Goal: Transaction & Acquisition: Purchase product/service

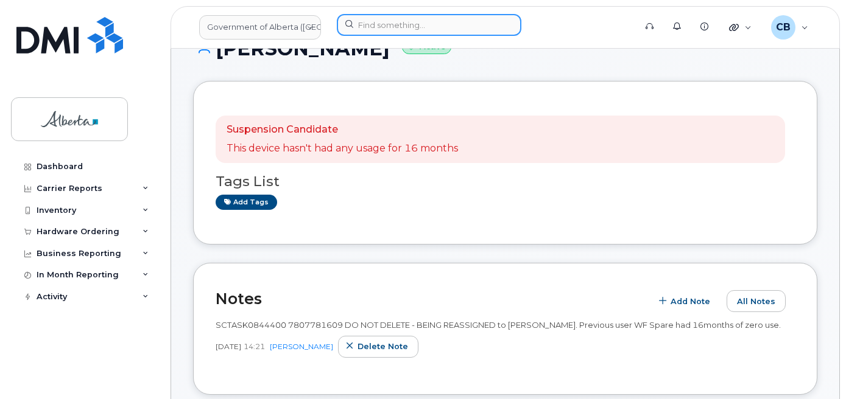
click at [399, 24] on input at bounding box center [429, 25] width 185 height 22
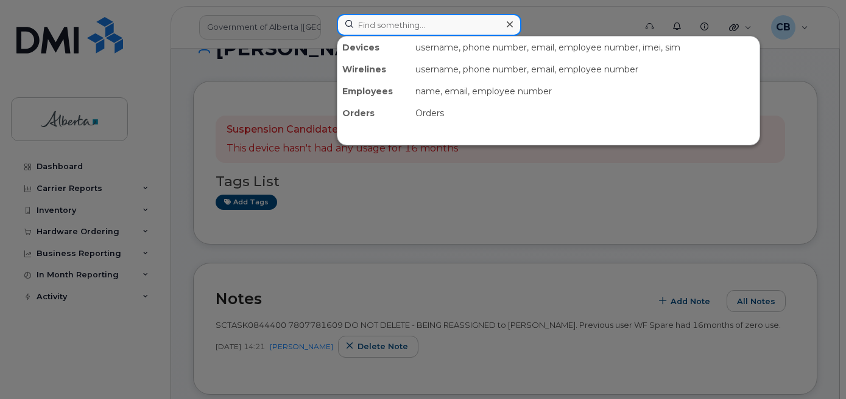
paste input "5878732961"
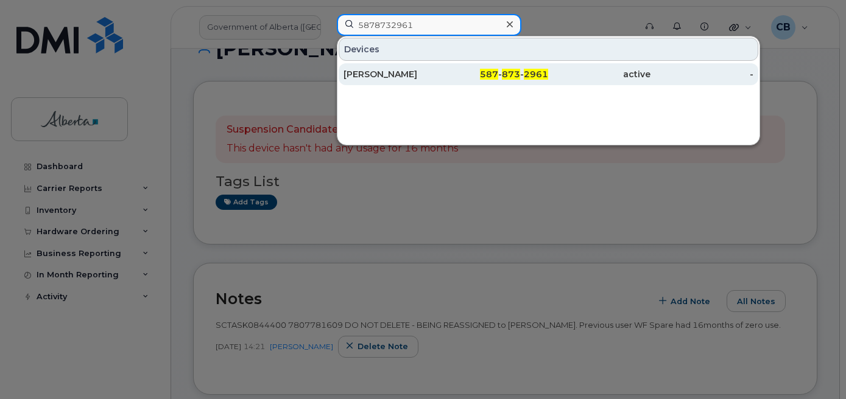
type input "5878732961"
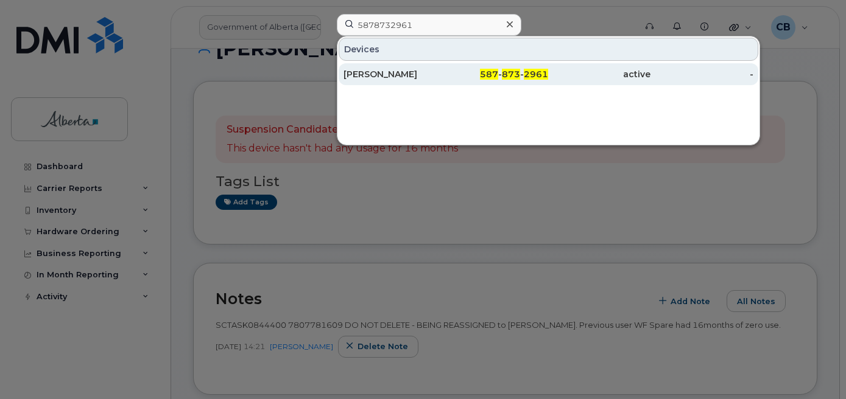
click at [389, 74] on div "[PERSON_NAME]" at bounding box center [394, 74] width 102 height 12
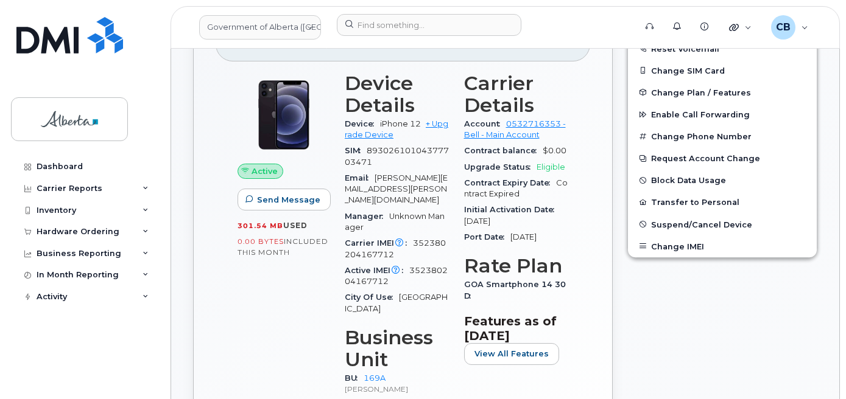
scroll to position [304, 0]
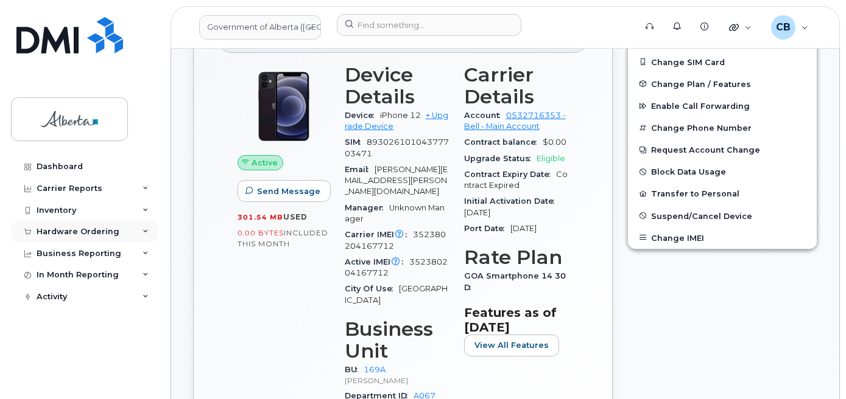
click at [51, 233] on div "Hardware Ordering" at bounding box center [78, 232] width 83 height 10
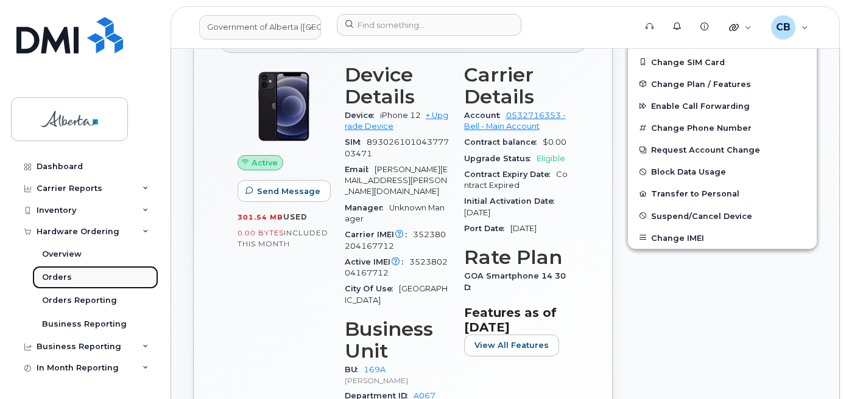
click at [58, 276] on div "Orders" at bounding box center [57, 277] width 30 height 11
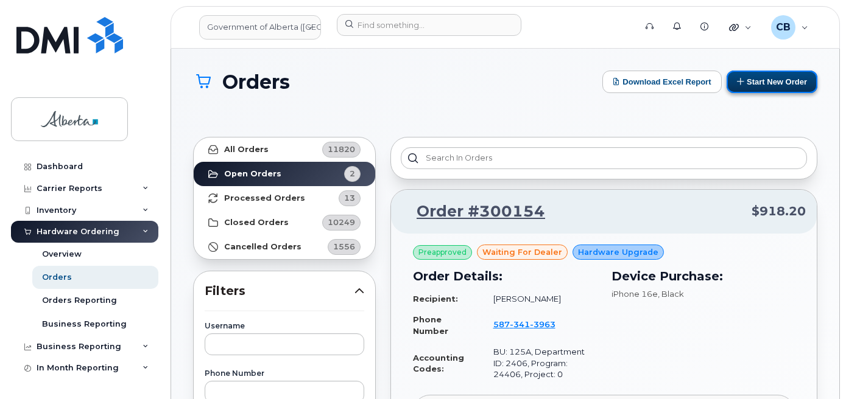
click at [765, 84] on button "Start New Order" at bounding box center [771, 82] width 91 height 23
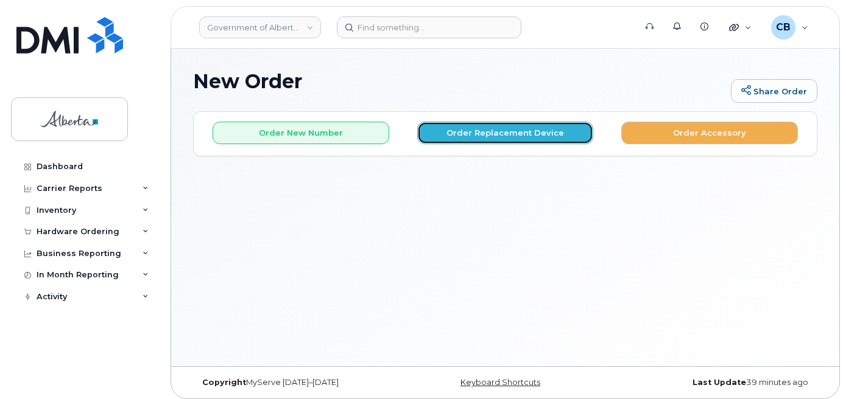
click at [463, 127] on button "Order Replacement Device" at bounding box center [505, 133] width 177 height 23
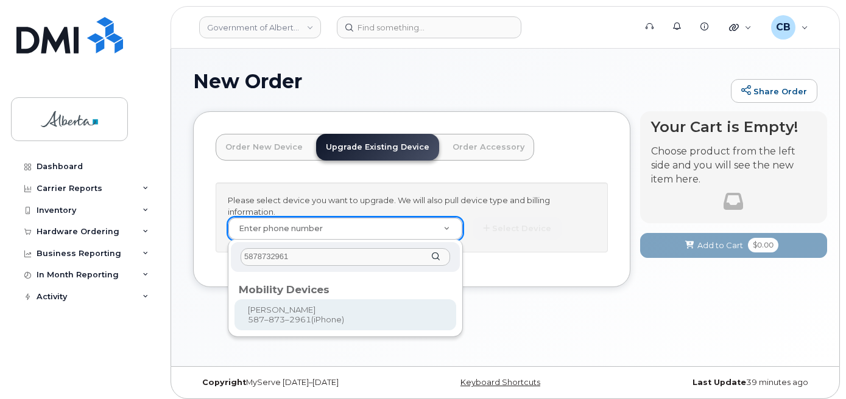
type input "5878732961"
type input "794514"
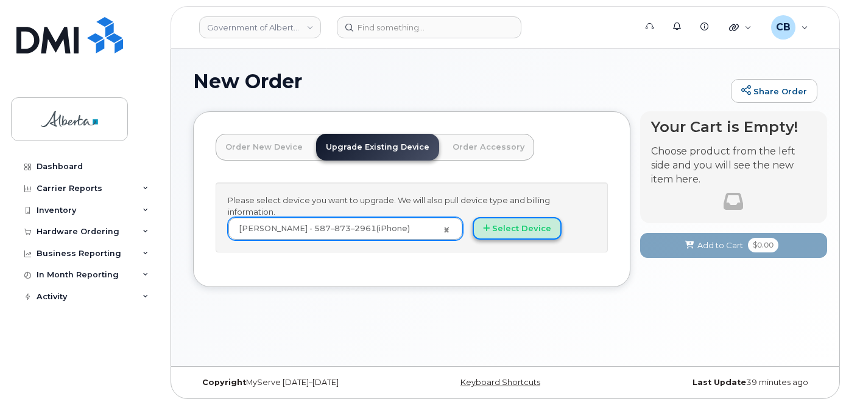
click at [510, 228] on button "Select Device" at bounding box center [517, 228] width 89 height 23
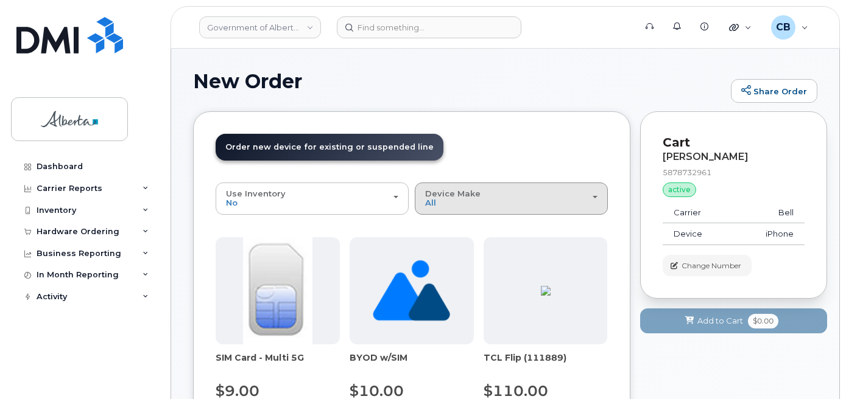
click at [445, 186] on button "Device Make All Aircard Android Cell Phone iPhone Unknown" at bounding box center [511, 199] width 193 height 32
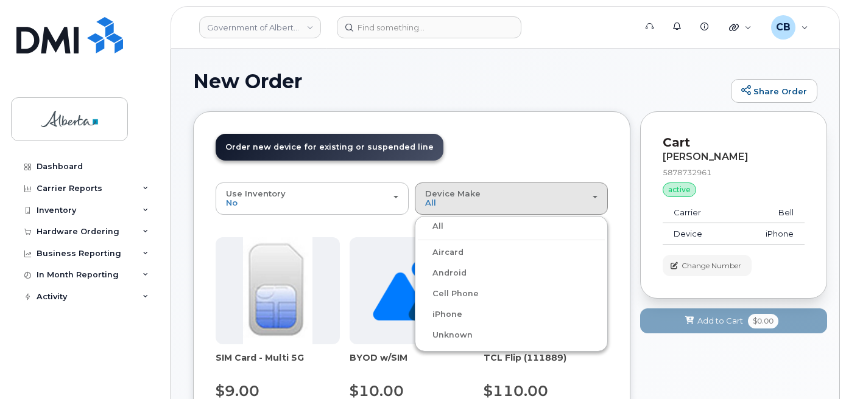
click at [451, 272] on label "Android" at bounding box center [442, 273] width 49 height 15
click at [0, 0] on input "Android" at bounding box center [0, 0] width 0 height 0
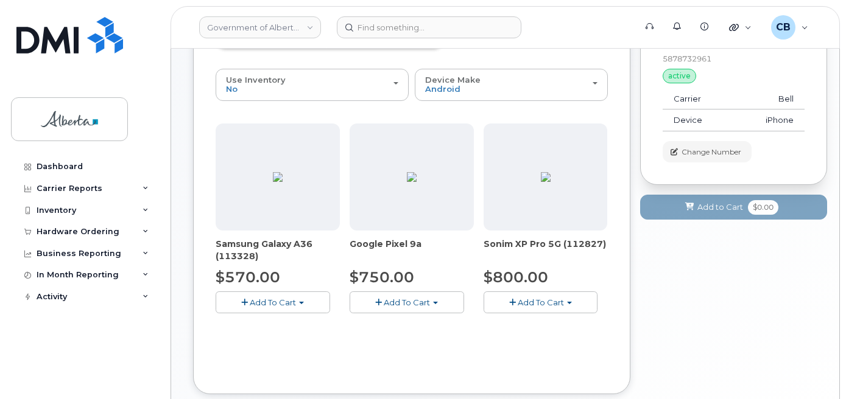
scroll to position [183, 0]
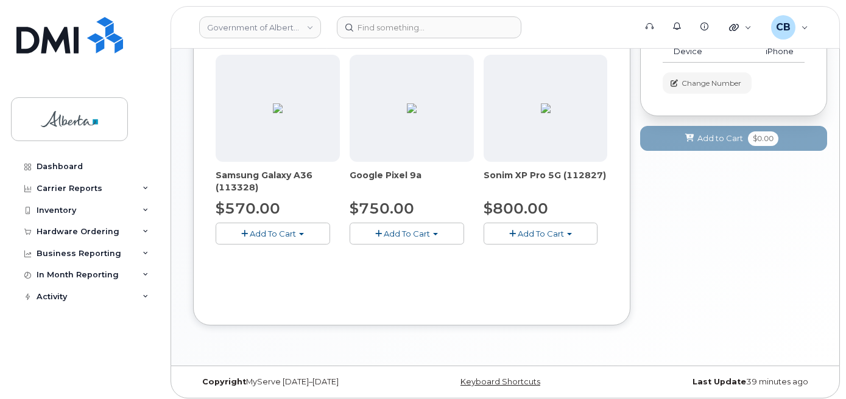
click at [432, 234] on button "Add To Cart" at bounding box center [407, 233] width 114 height 21
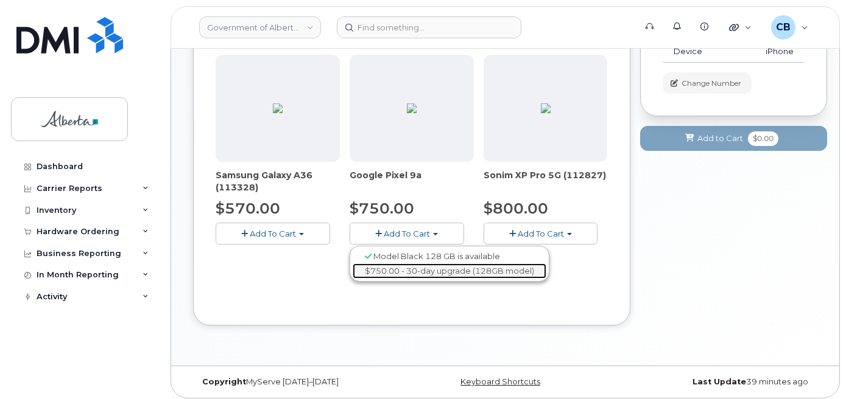
click at [435, 273] on link "$750.00 - 30-day upgrade (128GB model)" at bounding box center [450, 271] width 194 height 15
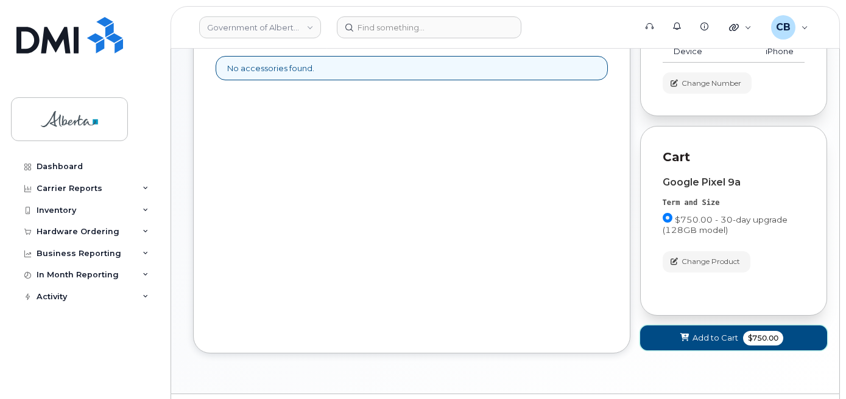
click at [715, 336] on span "Add to Cart" at bounding box center [715, 338] width 46 height 12
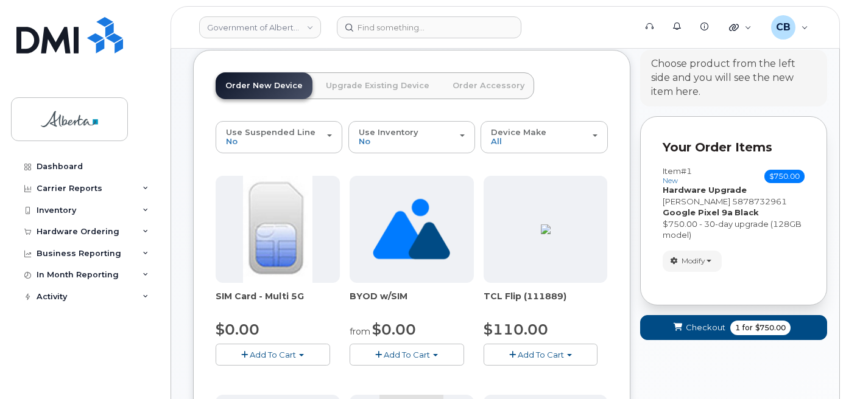
scroll to position [61, 0]
click at [708, 329] on span "Checkout" at bounding box center [706, 329] width 40 height 12
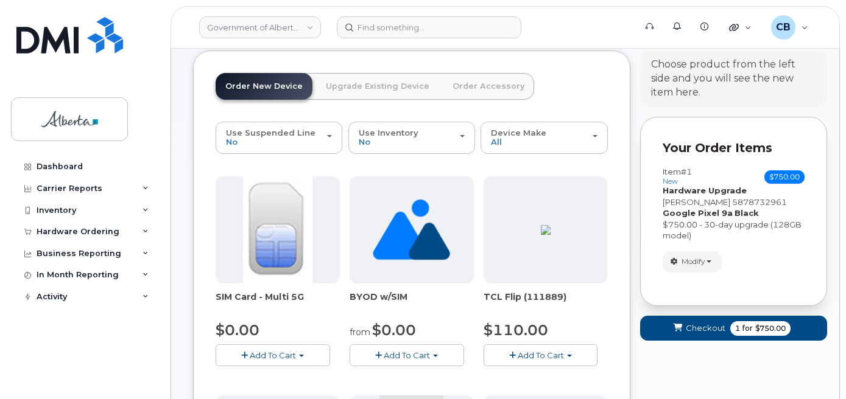
scroll to position [6, 0]
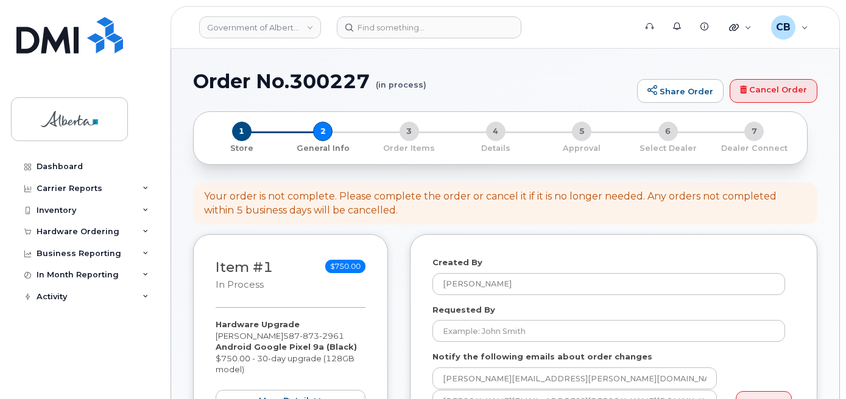
select select
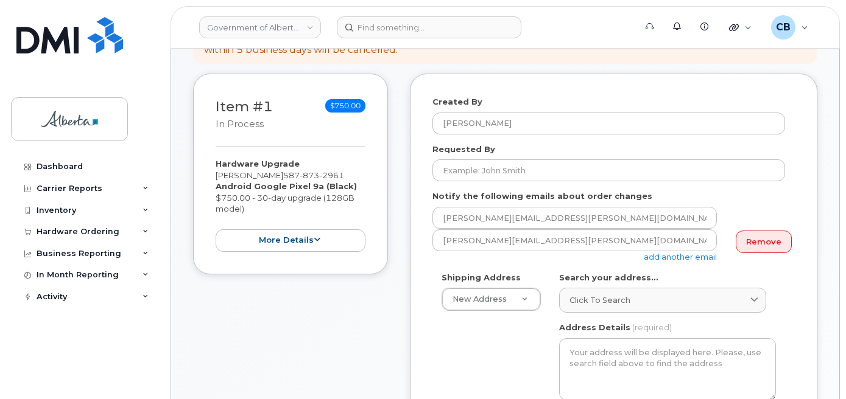
scroll to position [183, 0]
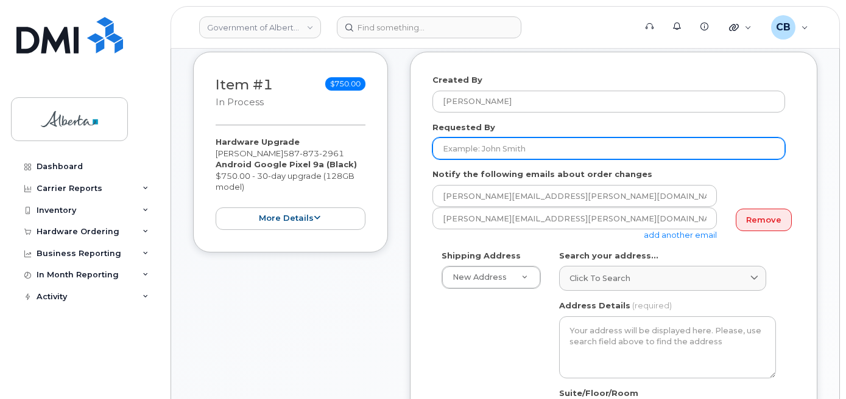
click at [485, 151] on input "Requested By" at bounding box center [608, 149] width 353 height 22
paste input "[PERSON_NAME]"
type input "[PERSON_NAME]"
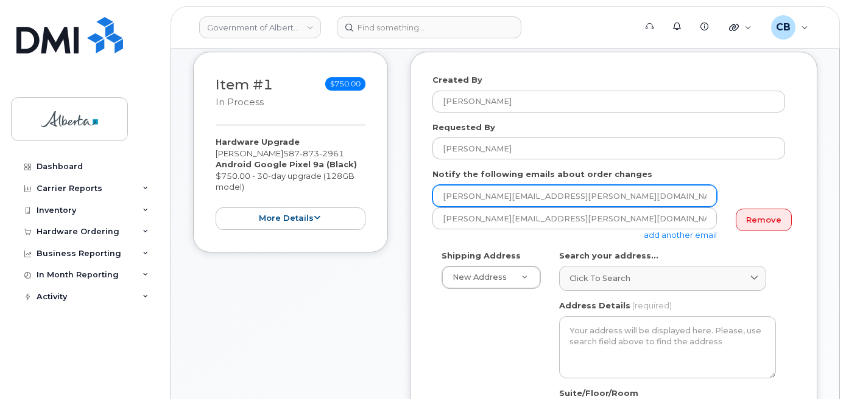
click at [457, 194] on input "[PERSON_NAME][EMAIL_ADDRESS][PERSON_NAME][DOMAIN_NAME]" at bounding box center [574, 196] width 284 height 22
paste input "dani.ander"
type input "dani.anderson@gov.ab.ca"
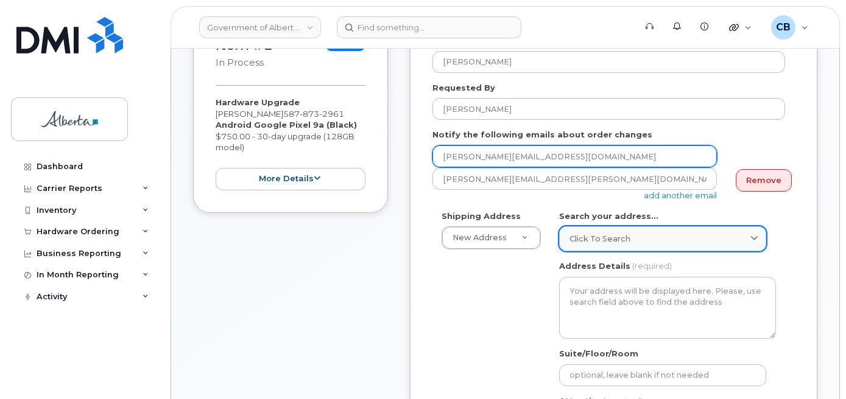
scroll to position [244, 0]
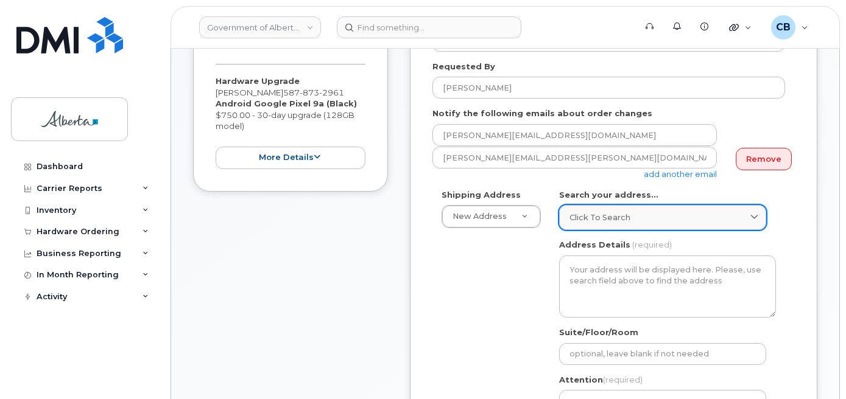
click at [594, 218] on span "Click to search" at bounding box center [599, 218] width 61 height 12
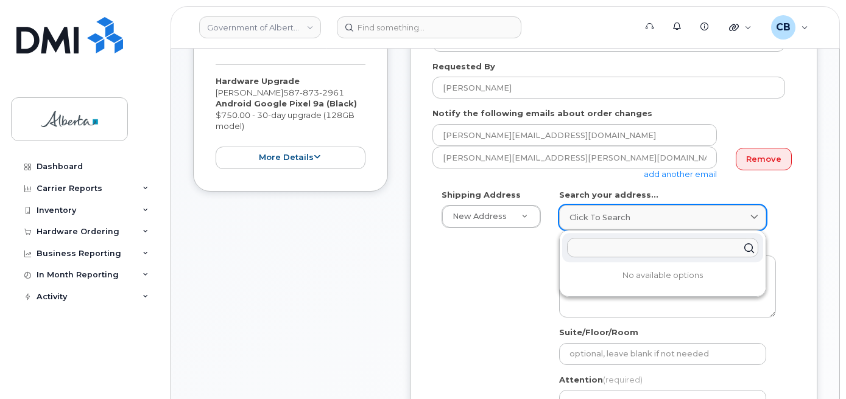
paste input "4999 - 98 Avenue"
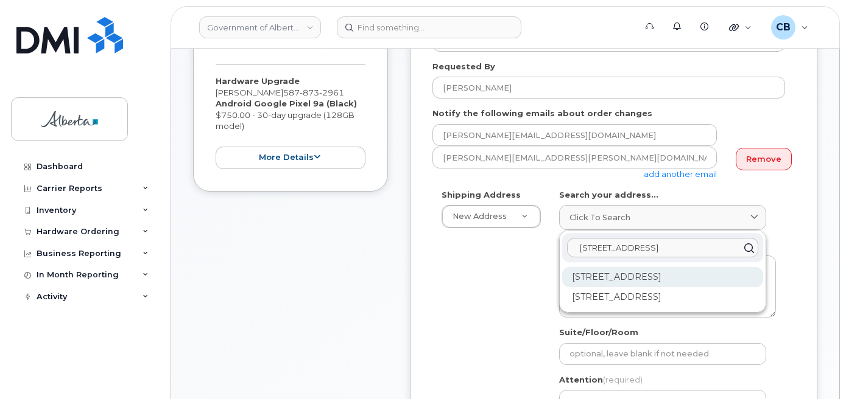
click at [627, 274] on div "4999 98 Ave NW Edmonton AB T6B 2X3" at bounding box center [662, 277] width 201 height 20
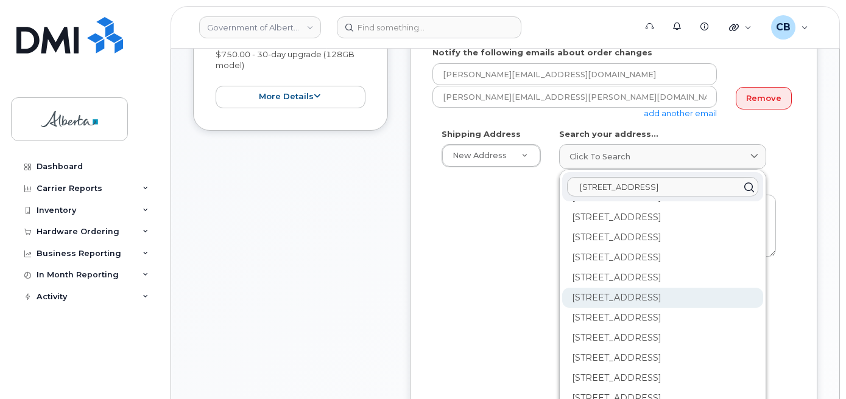
scroll to position [192, 0]
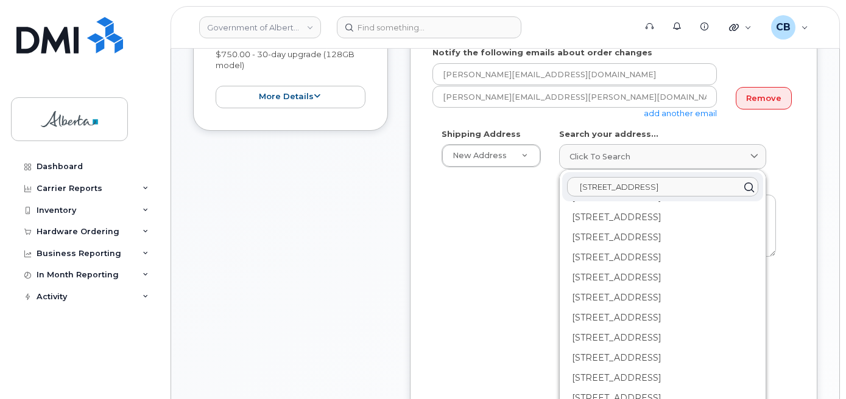
click at [664, 181] on input "4999 - 98 Avenue" at bounding box center [662, 186] width 191 height 19
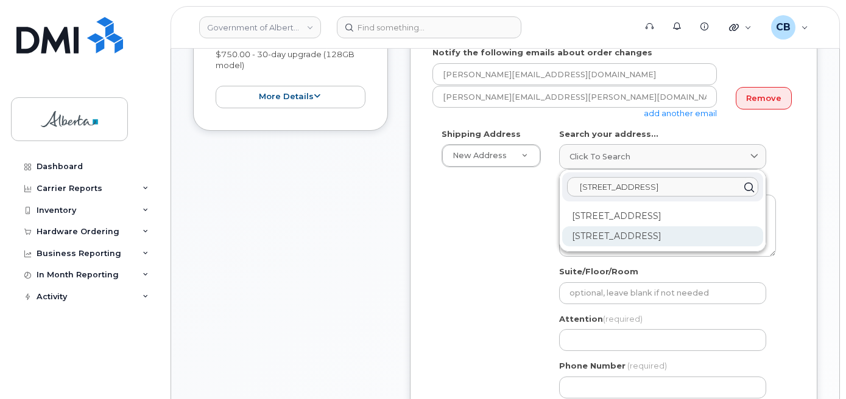
type input "4999 - 98 Ave"
click at [644, 233] on div "4999 98 Ave NW Edmonton AB T6B 2X3" at bounding box center [662, 237] width 201 height 20
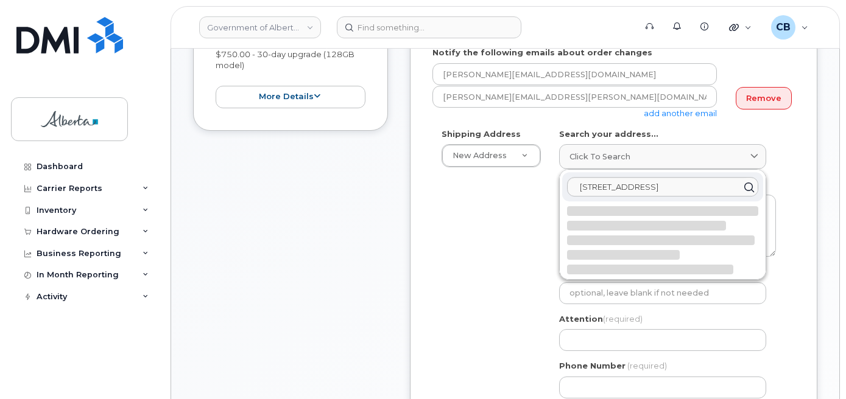
select select
type textarea "4999 98 Ave NW EDMONTON AB T6B 2X3 CANADA"
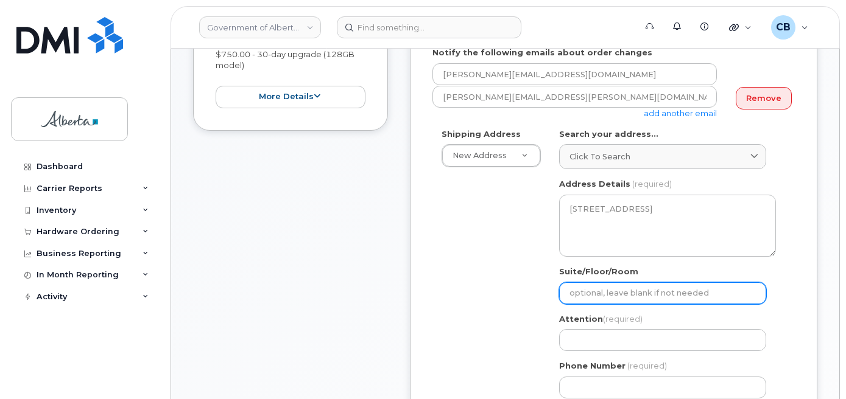
click at [577, 291] on input "Suite/Floor/Room" at bounding box center [662, 294] width 207 height 22
paste input "Suite 303"
select select
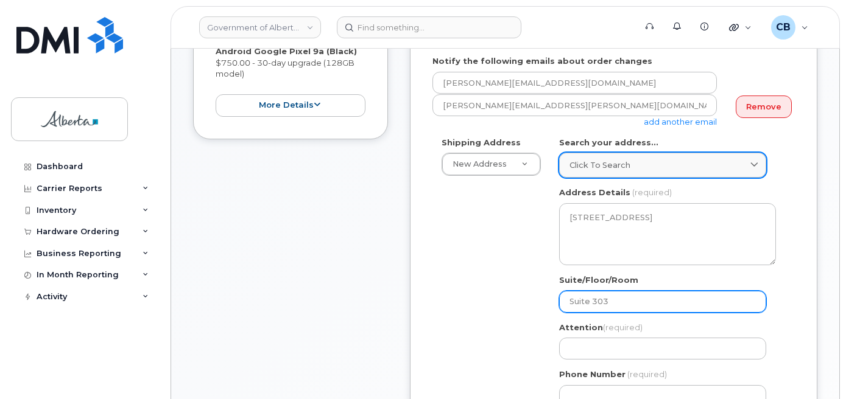
scroll to position [244, 0]
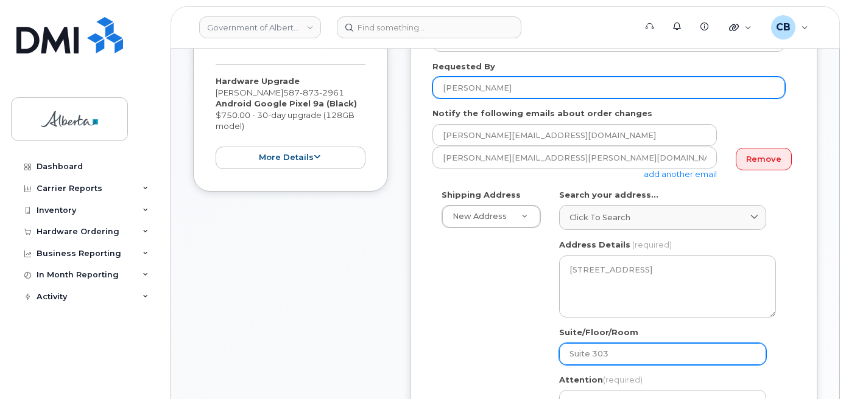
type input "Suite 303"
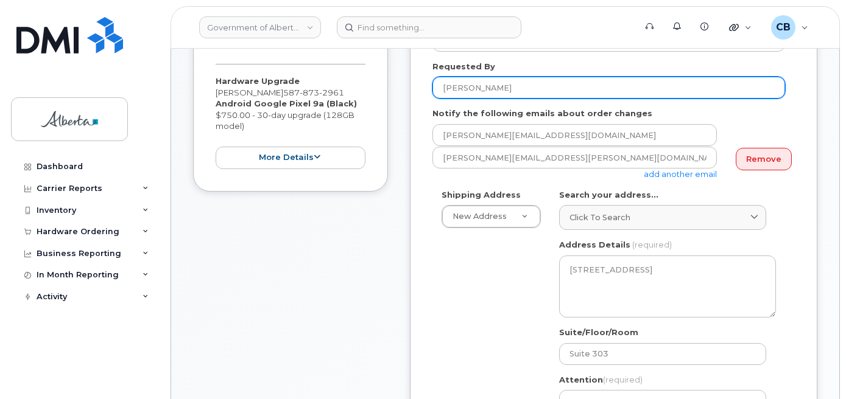
click at [459, 90] on input "[PERSON_NAME]" at bounding box center [608, 88] width 353 height 22
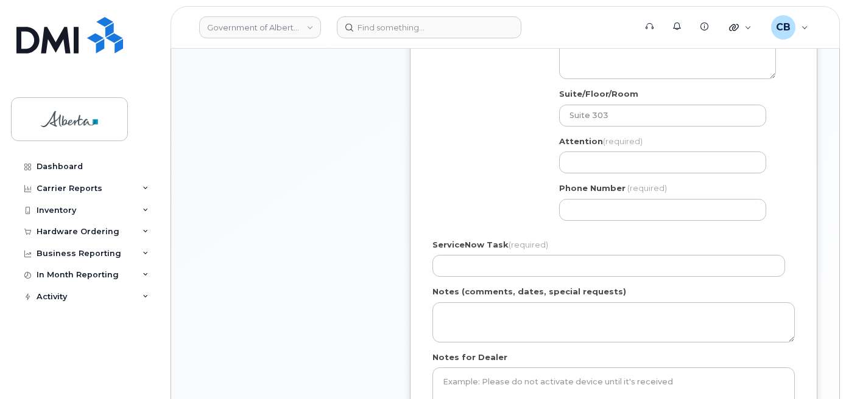
scroll to position [487, 0]
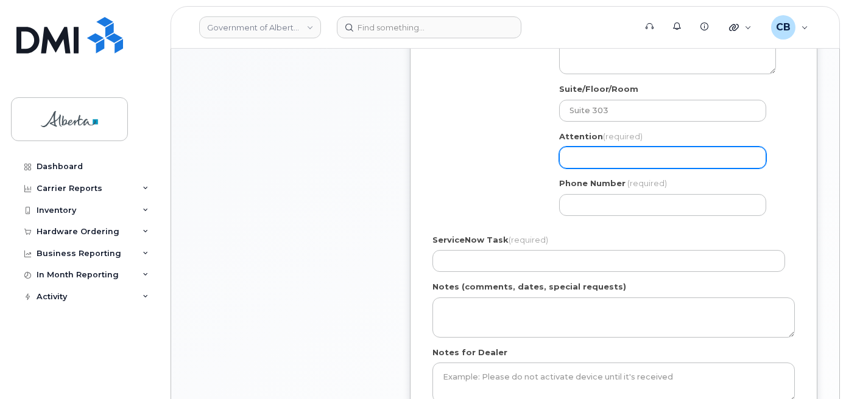
click at [592, 156] on input "Attention (required)" at bounding box center [662, 158] width 207 height 22
paste input "[PERSON_NAME]"
select select
type input "[PERSON_NAME]"
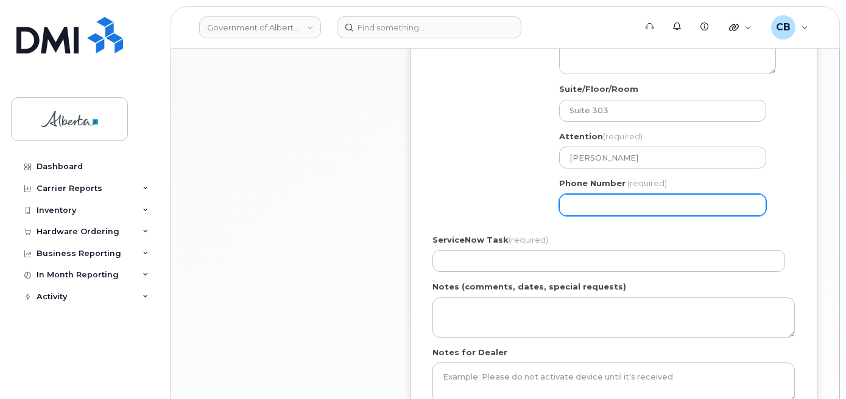
click at [603, 208] on input "Phone Number" at bounding box center [662, 205] width 207 height 22
paste input "7804226261"
select select
type input "7804226261"
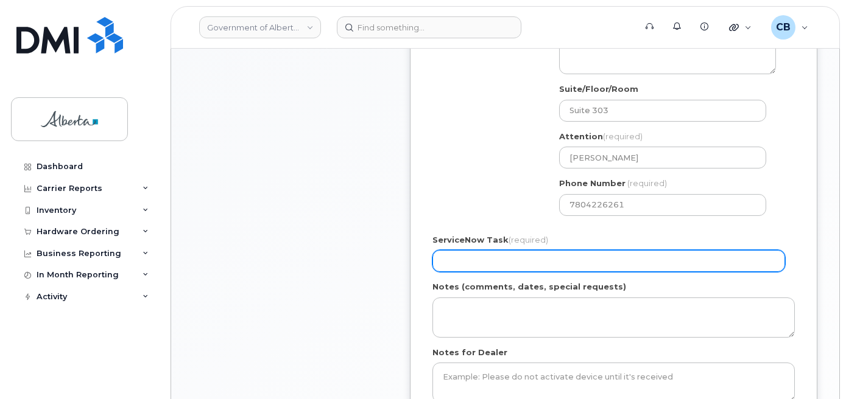
click at [454, 260] on input "ServiceNow Task (required)" at bounding box center [608, 261] width 353 height 22
paste input "SCTASK0844796"
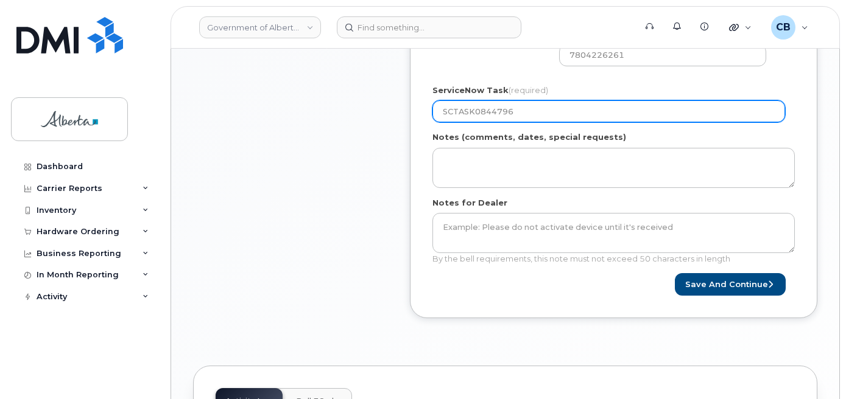
scroll to position [642, 0]
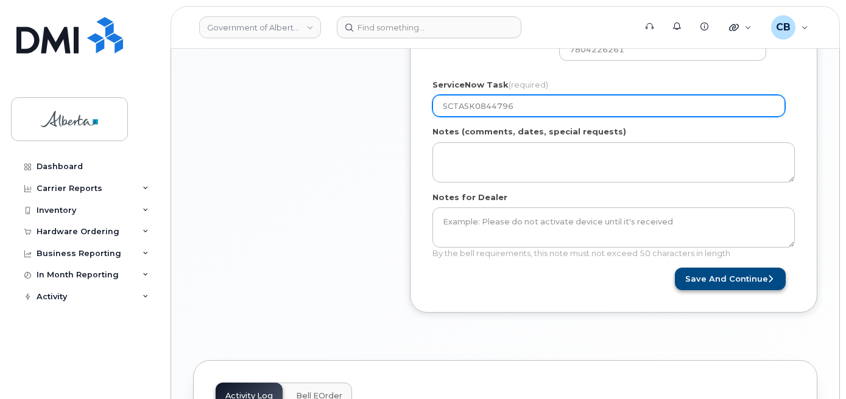
type input "SCTASK0844796"
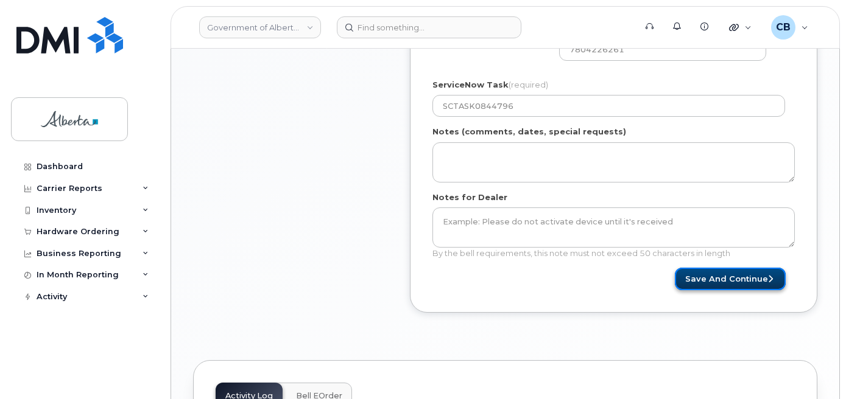
click at [714, 277] on button "Save and Continue" at bounding box center [730, 279] width 111 height 23
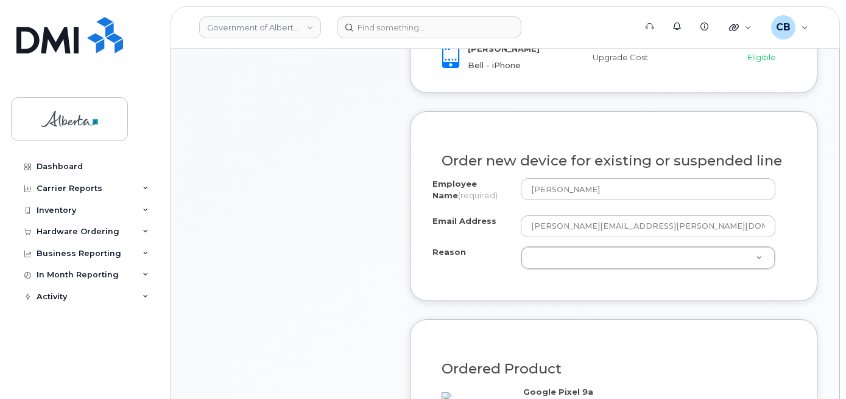
scroll to position [600, 0]
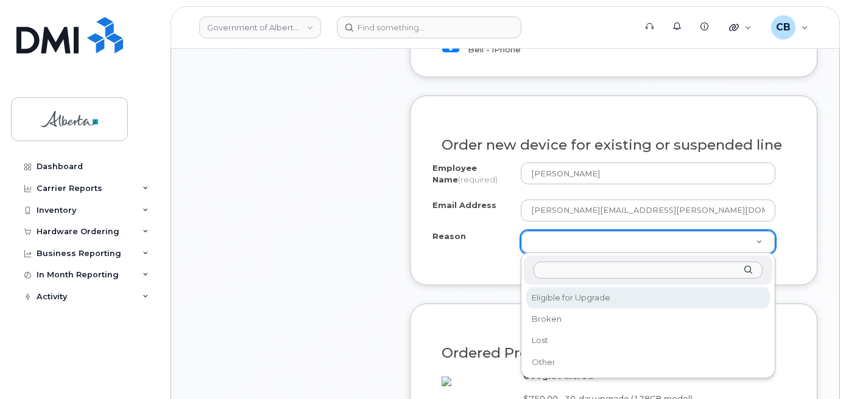
select select "eligible_for_upgrade"
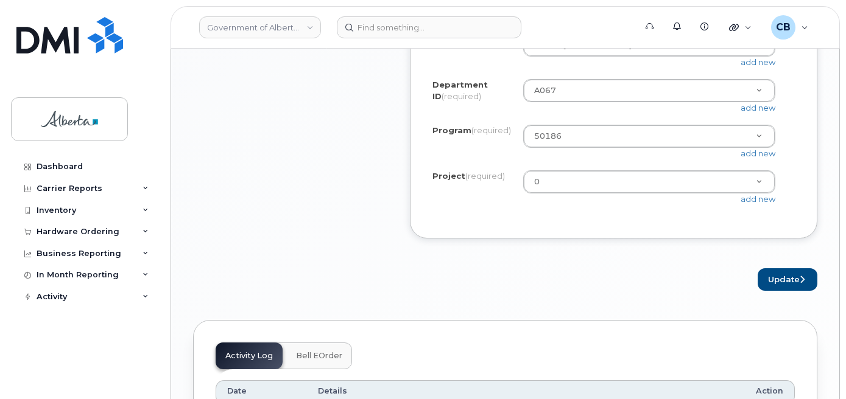
scroll to position [1148, 0]
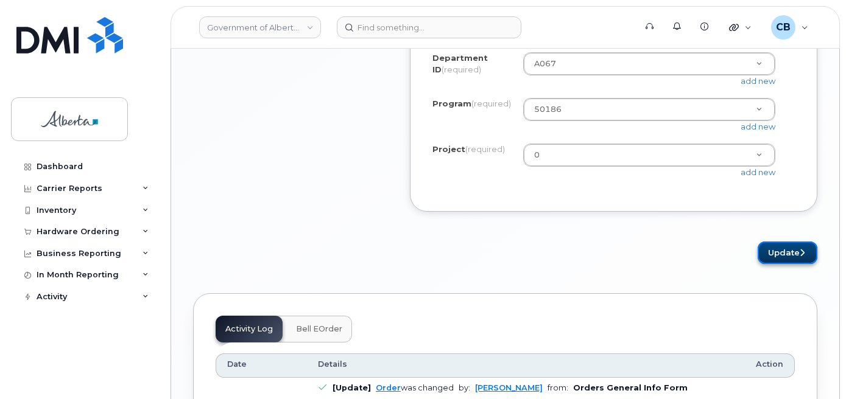
click at [770, 262] on button "Update" at bounding box center [788, 253] width 60 height 23
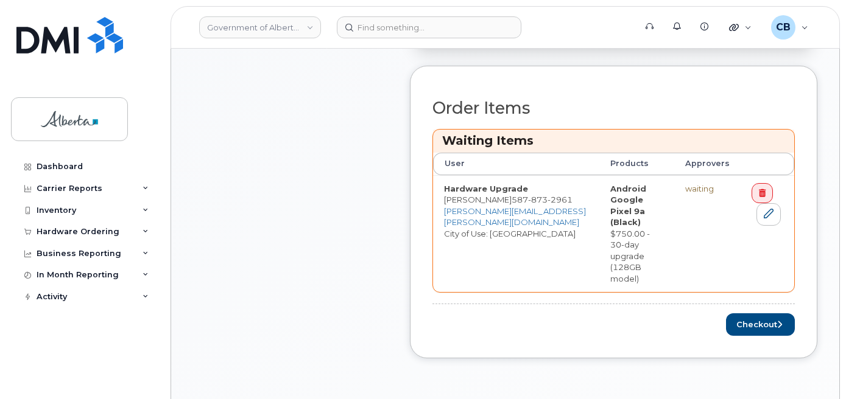
scroll to position [503, 0]
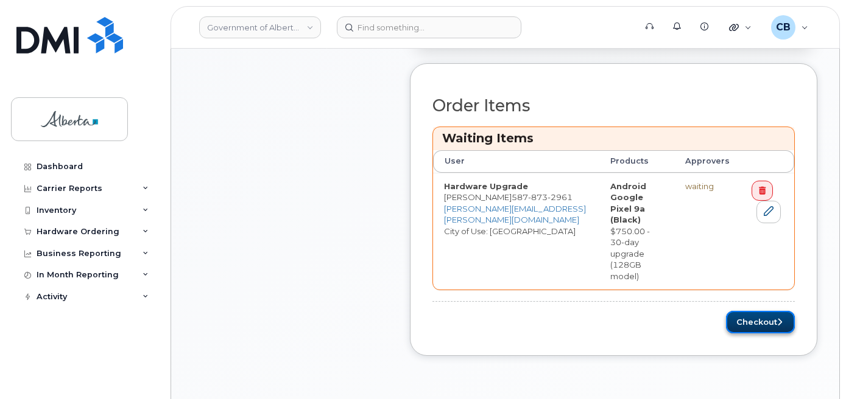
click at [750, 311] on button "Checkout" at bounding box center [760, 322] width 69 height 23
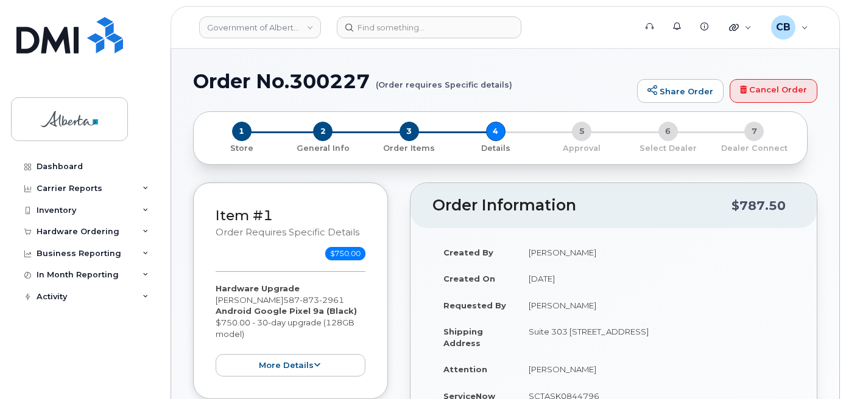
select select
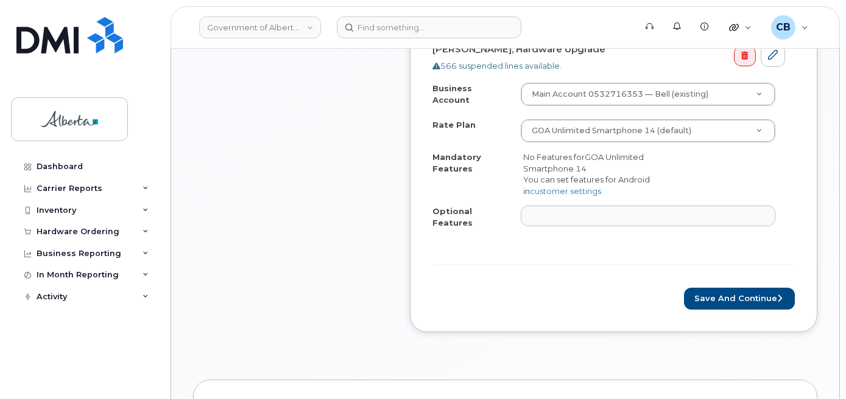
scroll to position [514, 0]
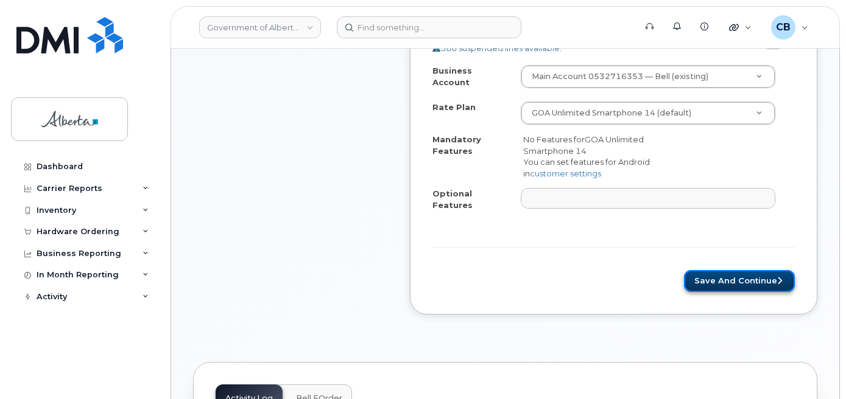
click at [736, 270] on button "Save and Continue" at bounding box center [739, 281] width 111 height 23
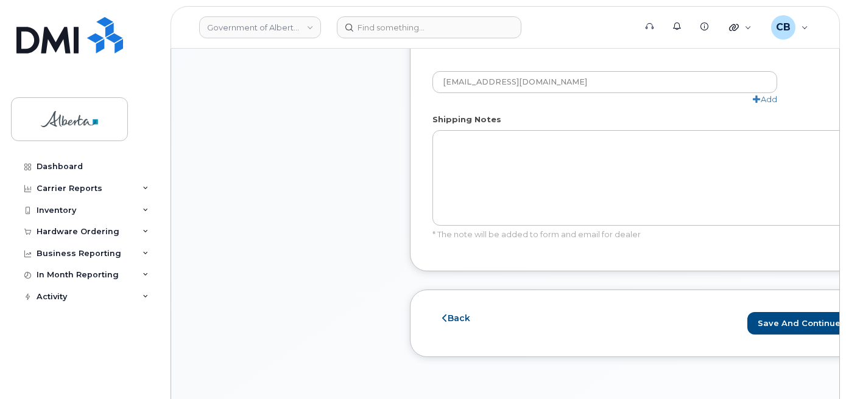
scroll to position [795, 0]
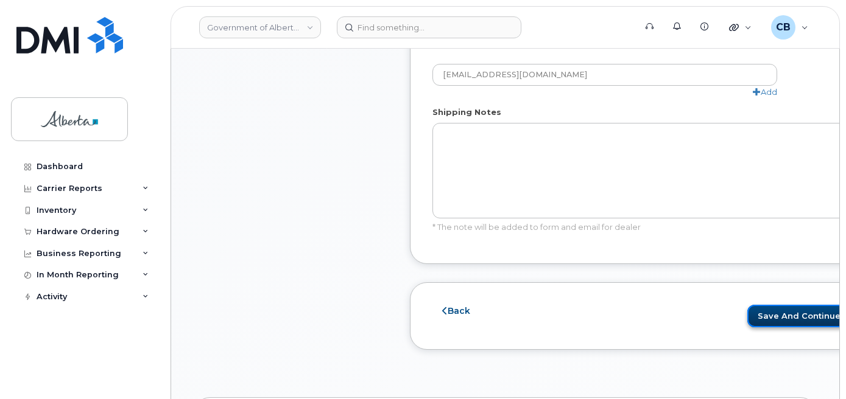
click at [758, 313] on button "Save and Continue" at bounding box center [802, 316] width 111 height 23
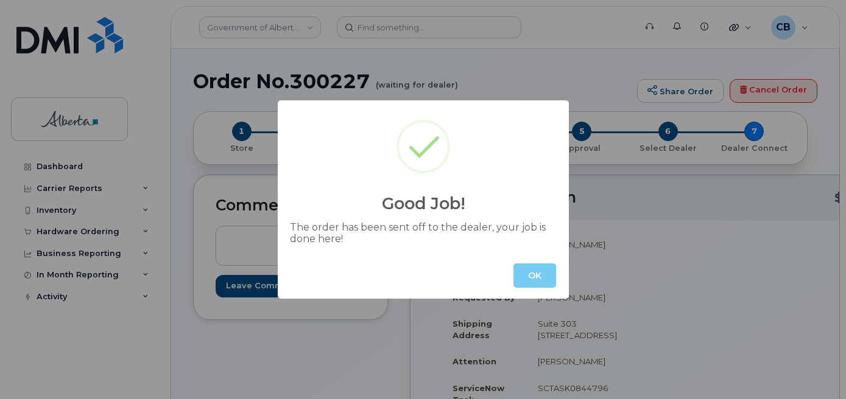
click at [524, 278] on button "OK" at bounding box center [534, 276] width 43 height 24
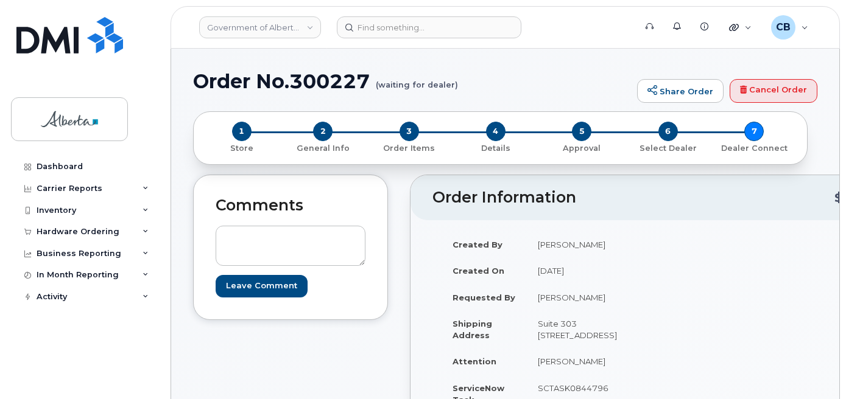
click at [340, 83] on h1 "Order No.300227 (waiting for dealer)" at bounding box center [412, 81] width 438 height 21
copy h1 "300227"
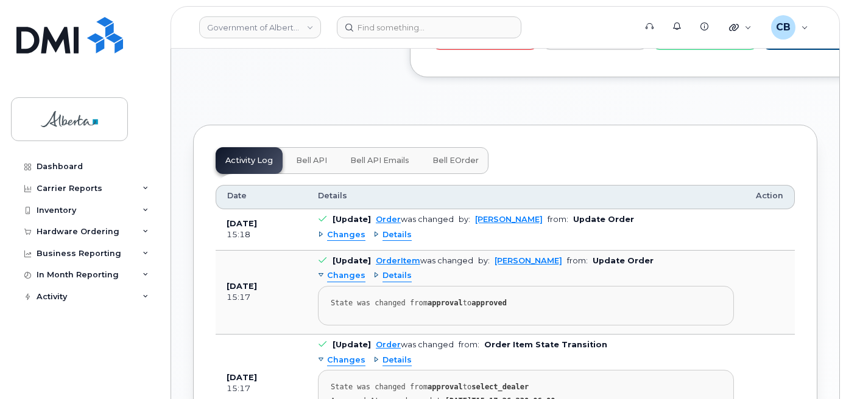
scroll to position [751, 0]
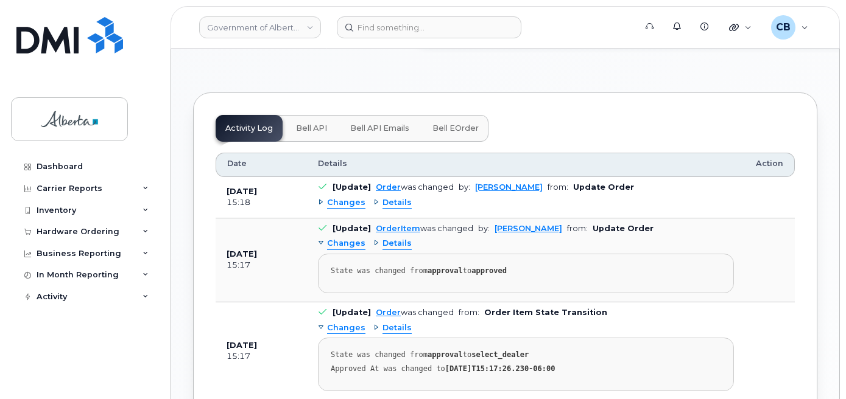
click at [307, 133] on span "Bell API" at bounding box center [311, 129] width 31 height 10
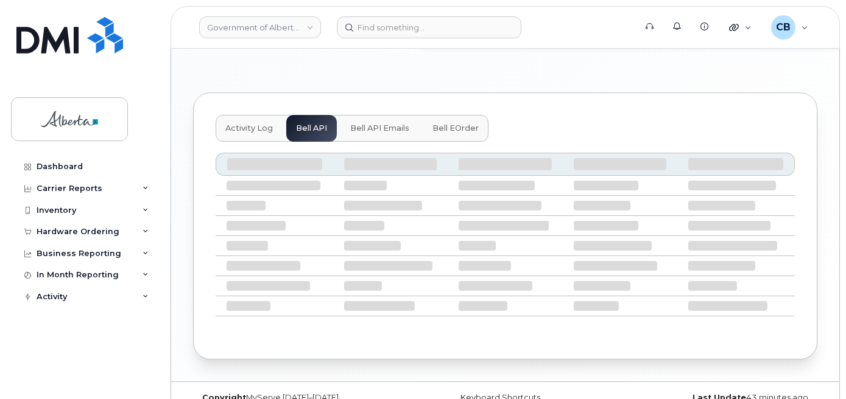
scroll to position [677, 0]
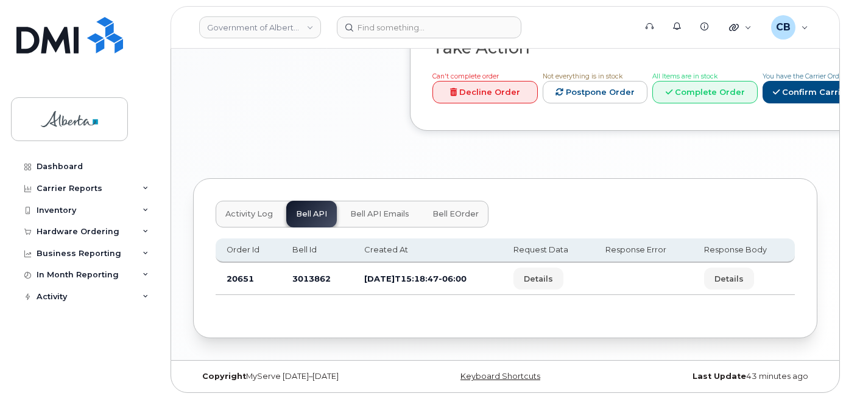
click at [298, 273] on td "3013862" at bounding box center [317, 279] width 72 height 32
copy td "3013862"
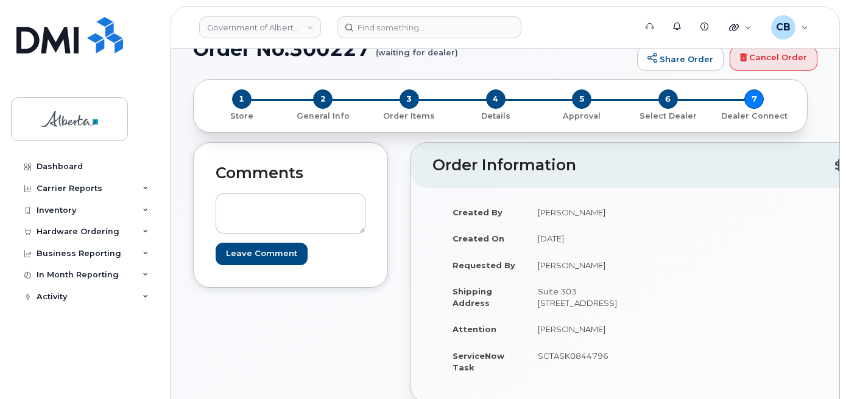
scroll to position [0, 0]
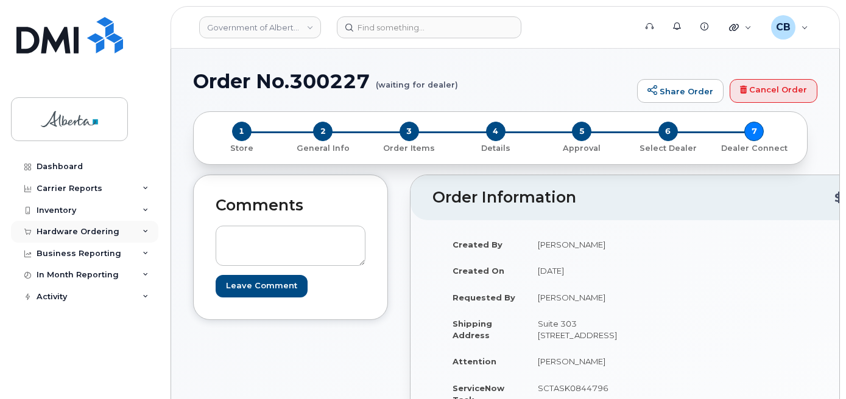
click at [59, 226] on div "Hardware Ordering" at bounding box center [84, 232] width 147 height 22
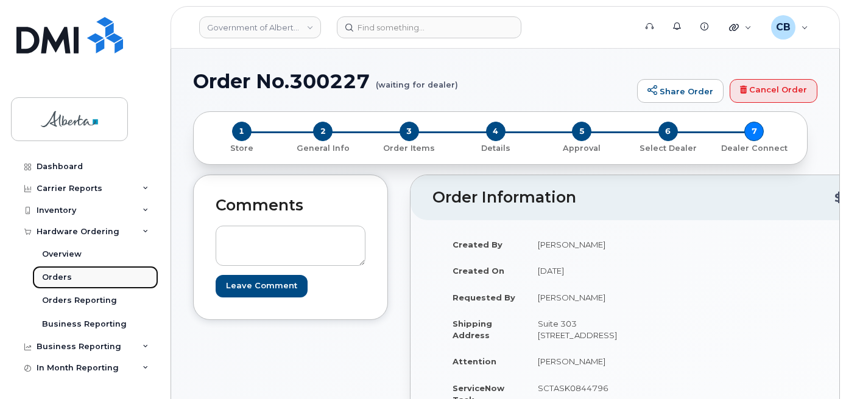
click at [55, 281] on div "Orders" at bounding box center [57, 277] width 30 height 11
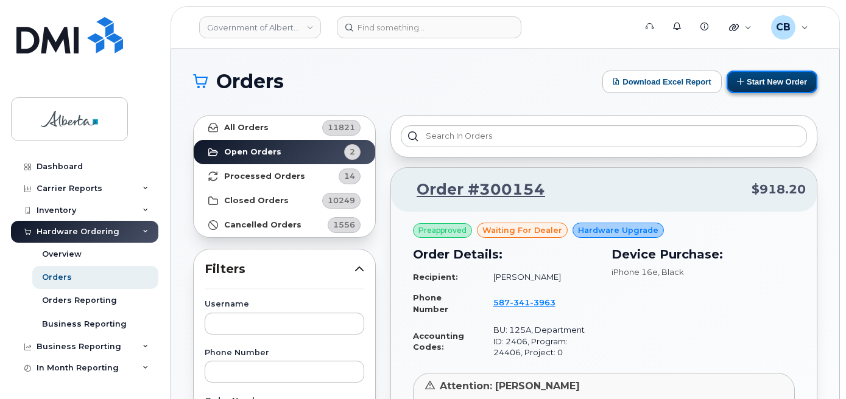
click at [773, 78] on button "Start New Order" at bounding box center [771, 82] width 91 height 23
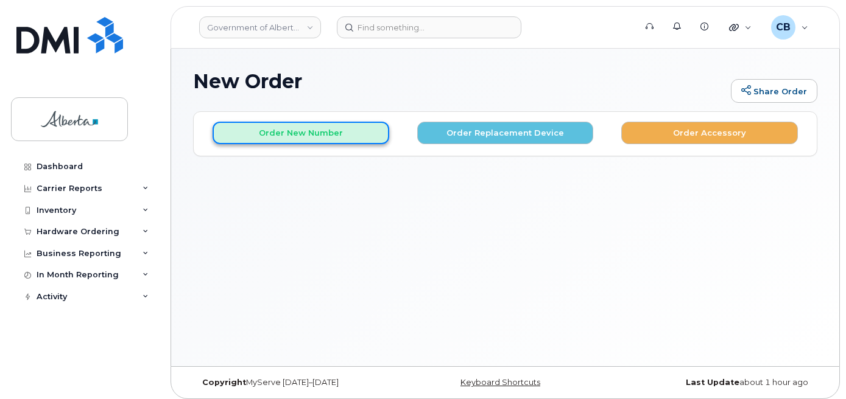
click at [323, 138] on button "Order New Number" at bounding box center [301, 133] width 177 height 23
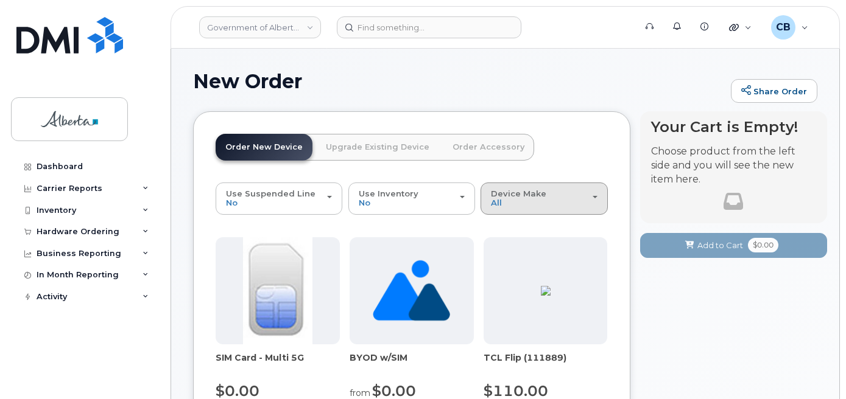
click at [538, 199] on div "Device Make All Aircard Android Cell Phone iPhone Unknown" at bounding box center [544, 198] width 106 height 19
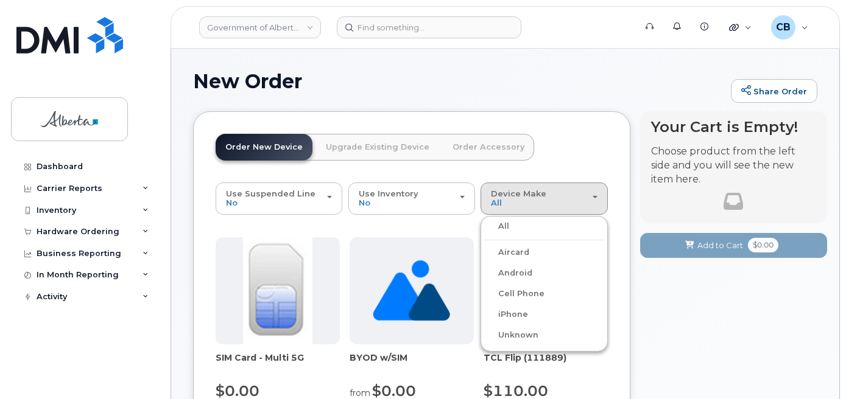
click at [521, 274] on label "Android" at bounding box center [507, 273] width 49 height 15
click at [0, 0] on input "Android" at bounding box center [0, 0] width 0 height 0
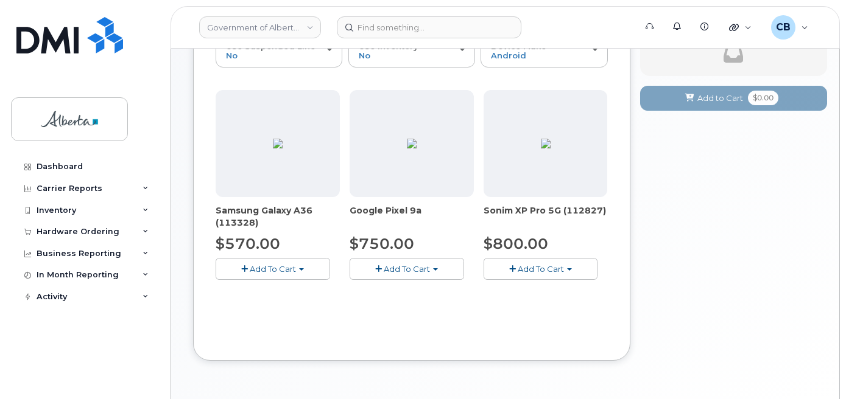
scroll to position [183, 0]
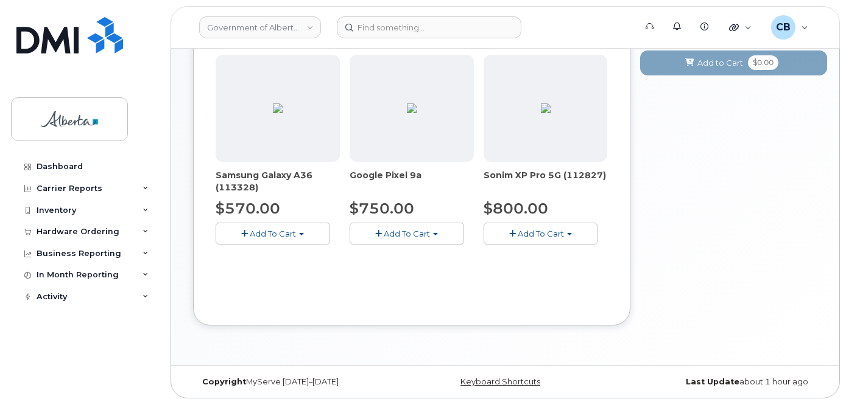
click at [437, 241] on button "Add To Cart" at bounding box center [407, 233] width 114 height 21
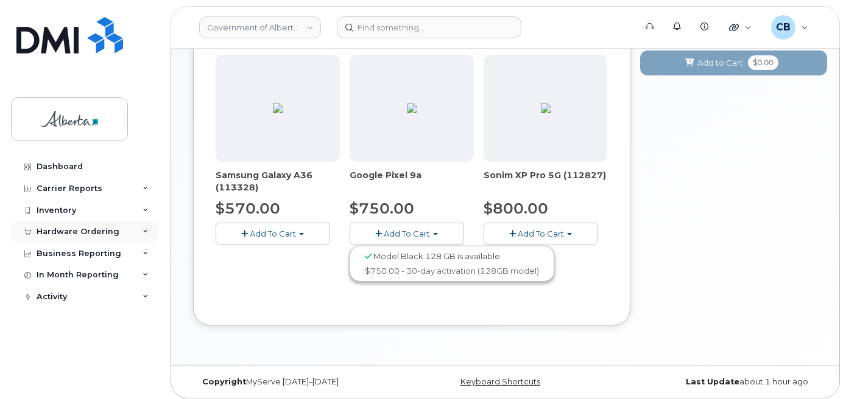
click at [68, 231] on div "Hardware Ordering" at bounding box center [78, 232] width 83 height 10
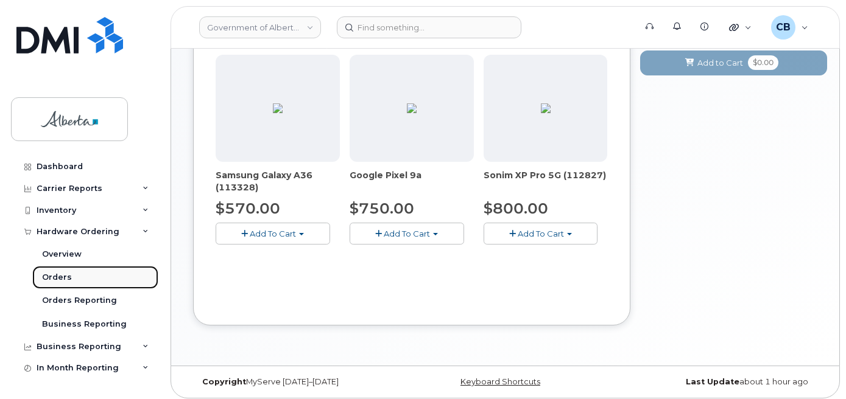
click at [62, 275] on div "Orders" at bounding box center [57, 277] width 30 height 11
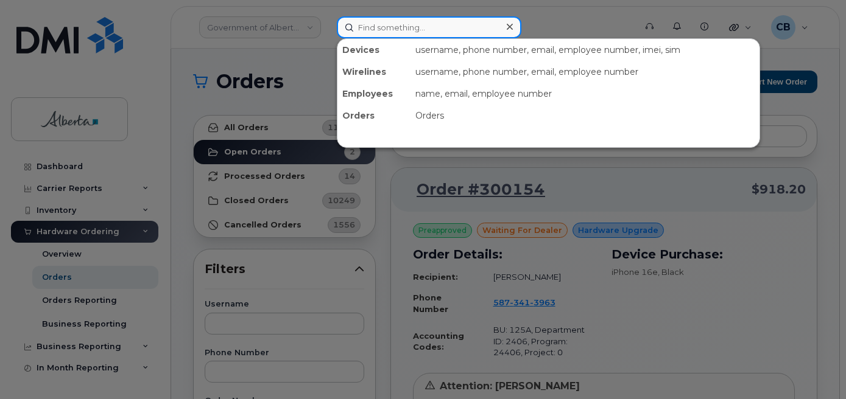
click at [362, 35] on input at bounding box center [429, 27] width 185 height 22
paste input "[PERSON_NAME]"
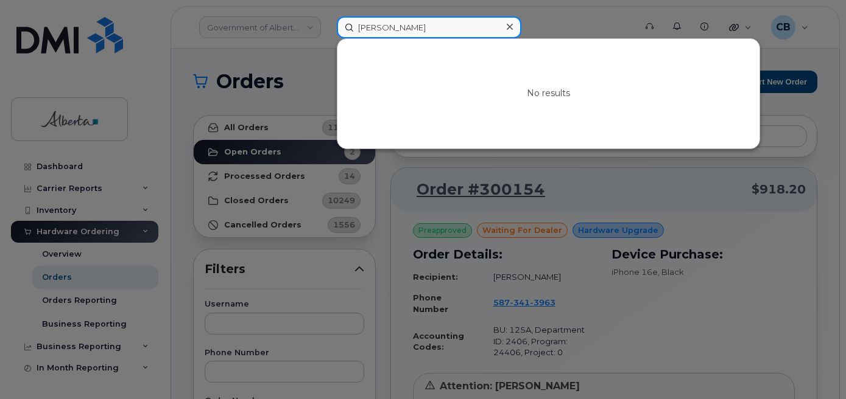
type input "[PERSON_NAME]"
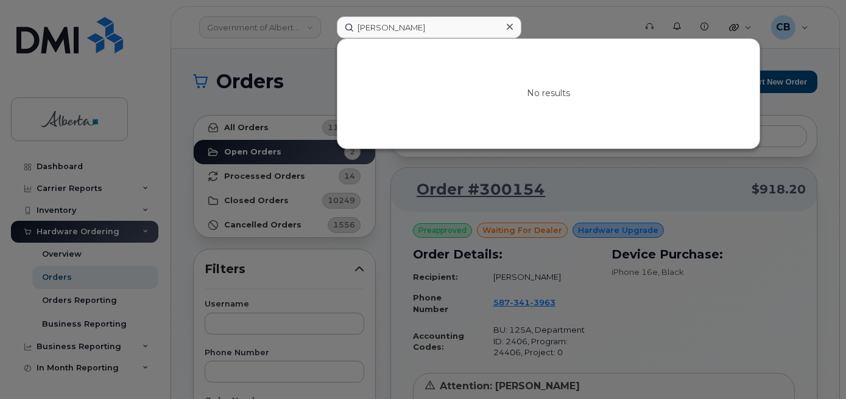
drag, startPoint x: 511, startPoint y: 24, endPoint x: 451, endPoint y: 102, distance: 97.7
click at [510, 26] on icon at bounding box center [510, 27] width 6 height 10
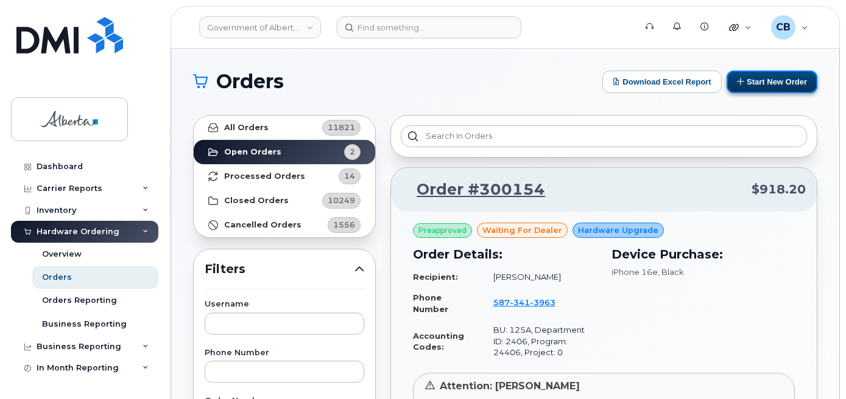
click at [765, 76] on button "Start New Order" at bounding box center [771, 82] width 91 height 23
click at [762, 83] on button "Start New Order" at bounding box center [771, 82] width 91 height 23
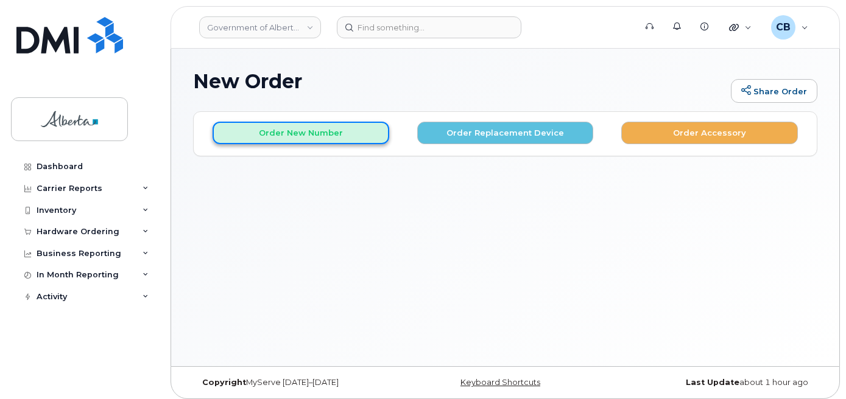
click at [258, 132] on button "Order New Number" at bounding box center [301, 133] width 177 height 23
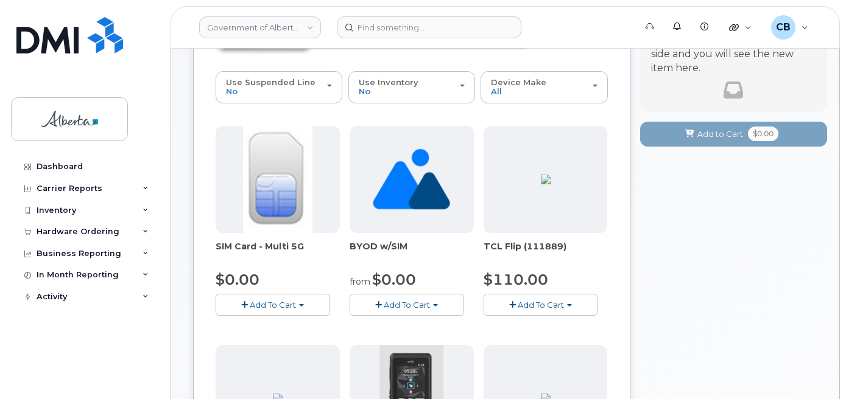
scroll to position [122, 0]
